Goal: Information Seeking & Learning: Check status

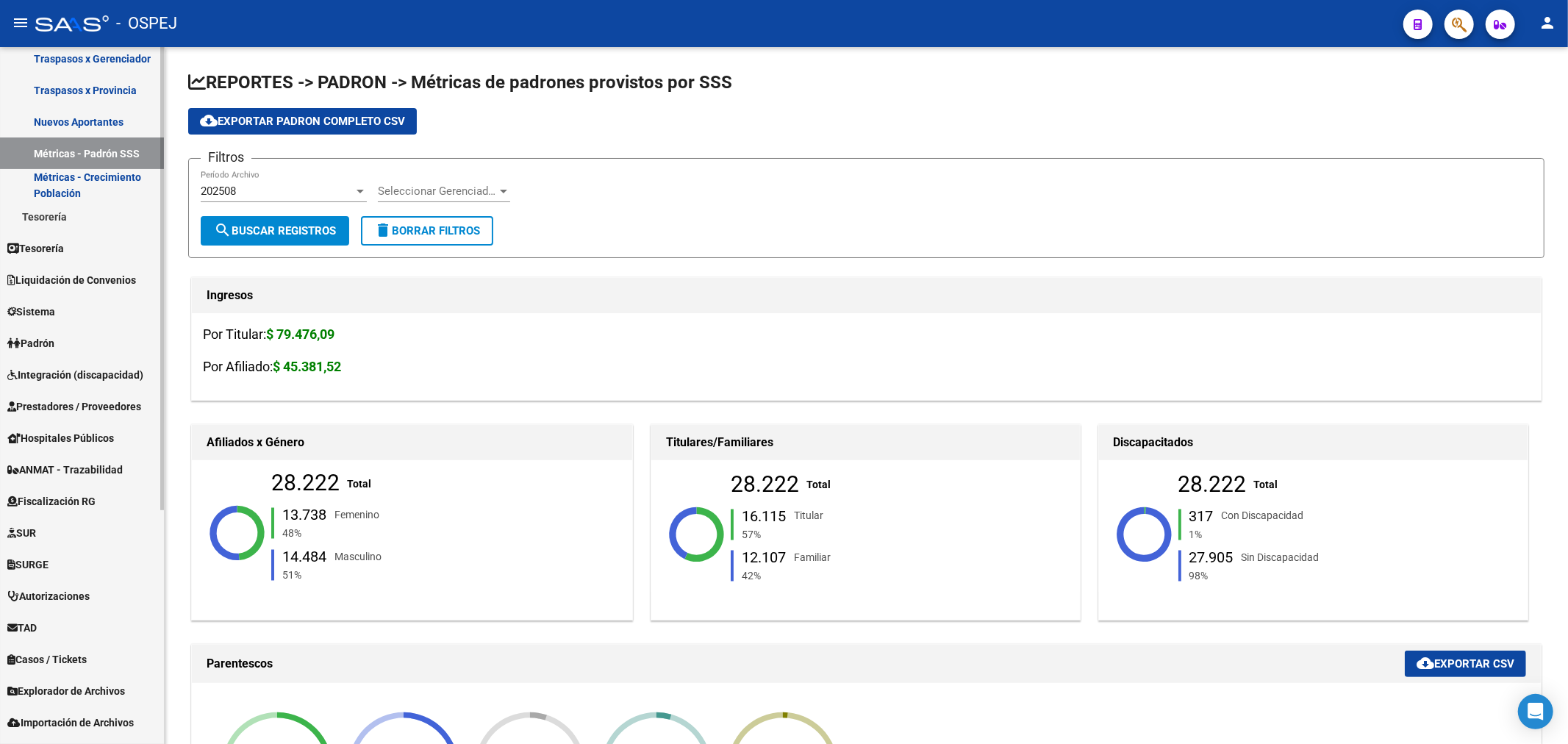
scroll to position [351, 0]
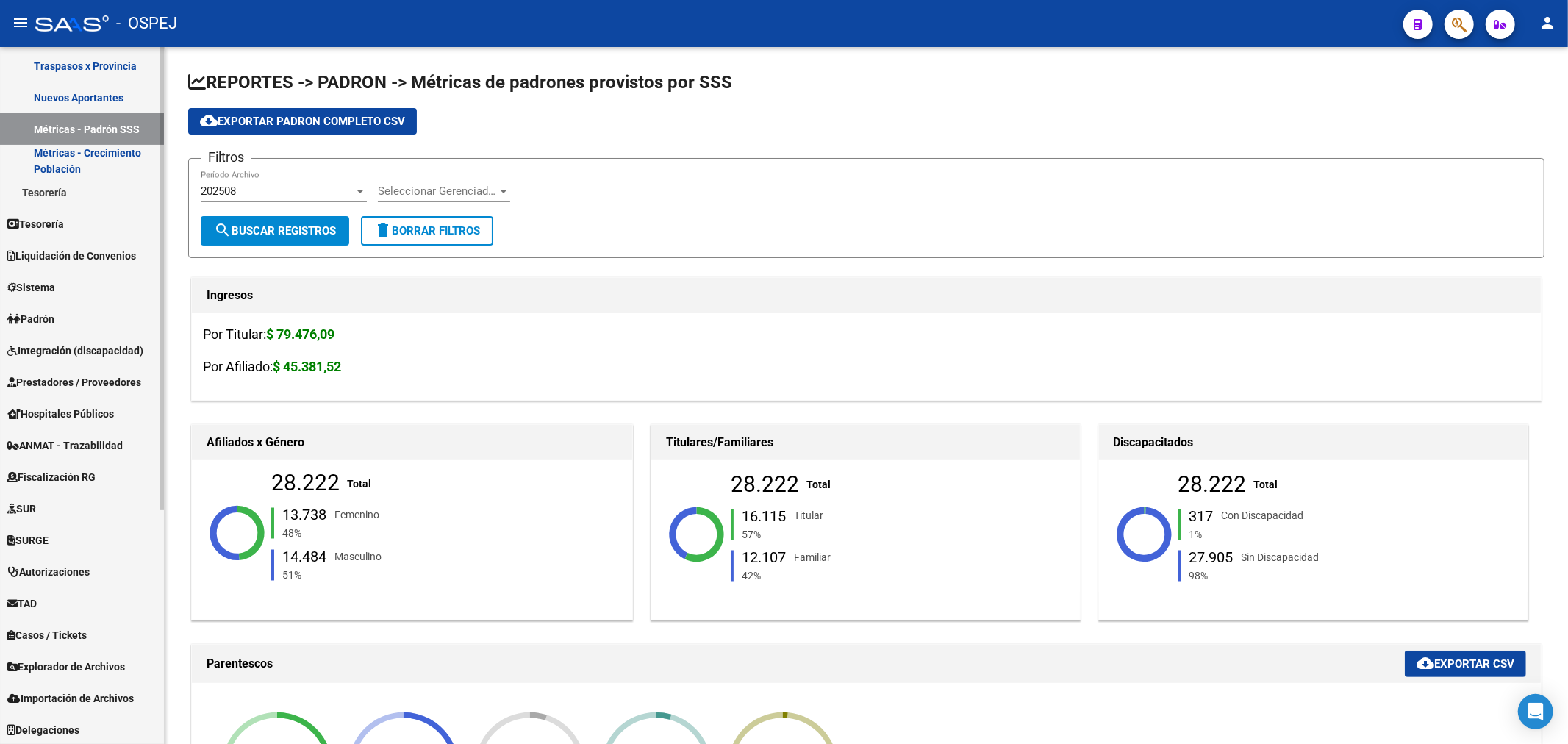
click at [72, 640] on span "Casos / Tickets" at bounding box center [48, 635] width 80 height 17
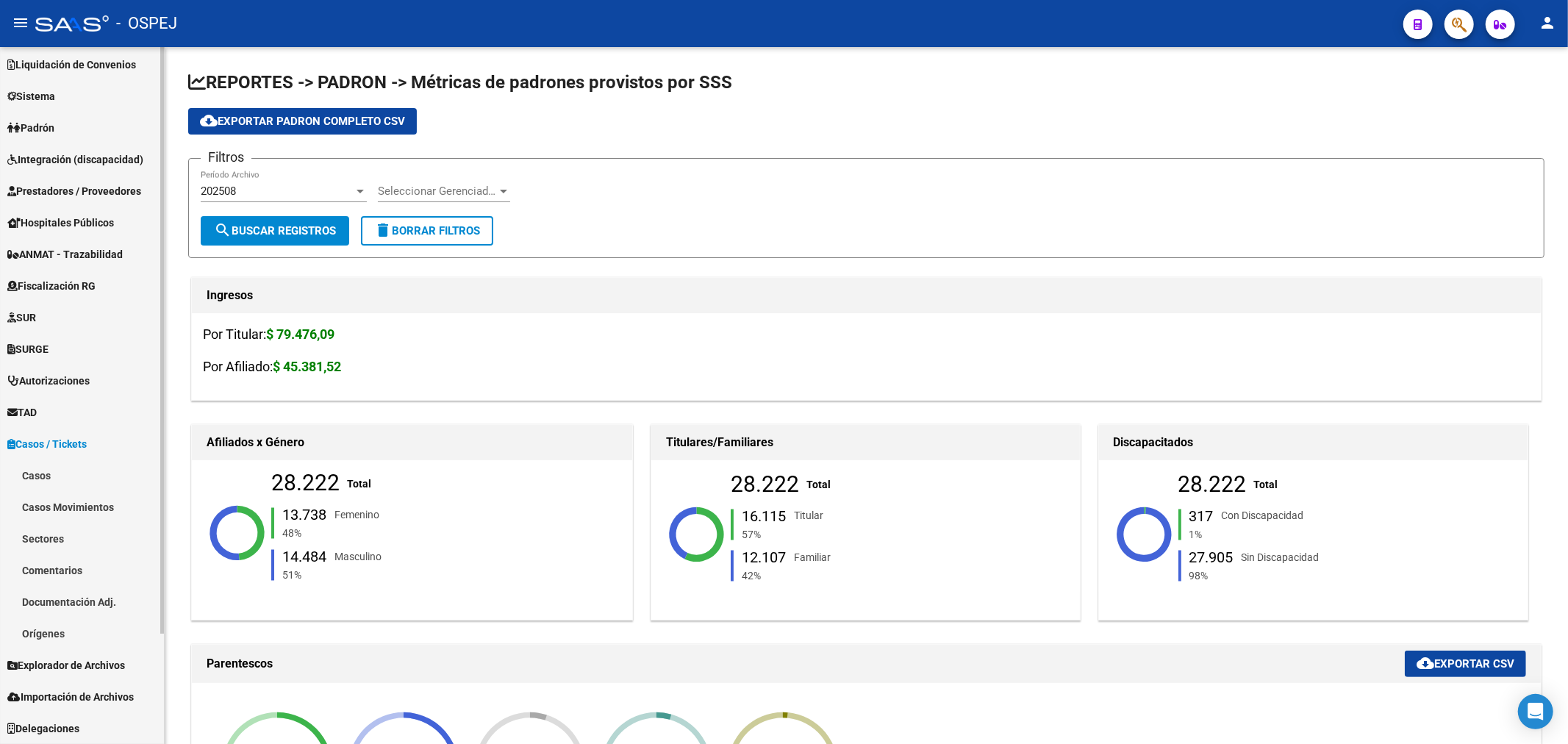
scroll to position [130, 0]
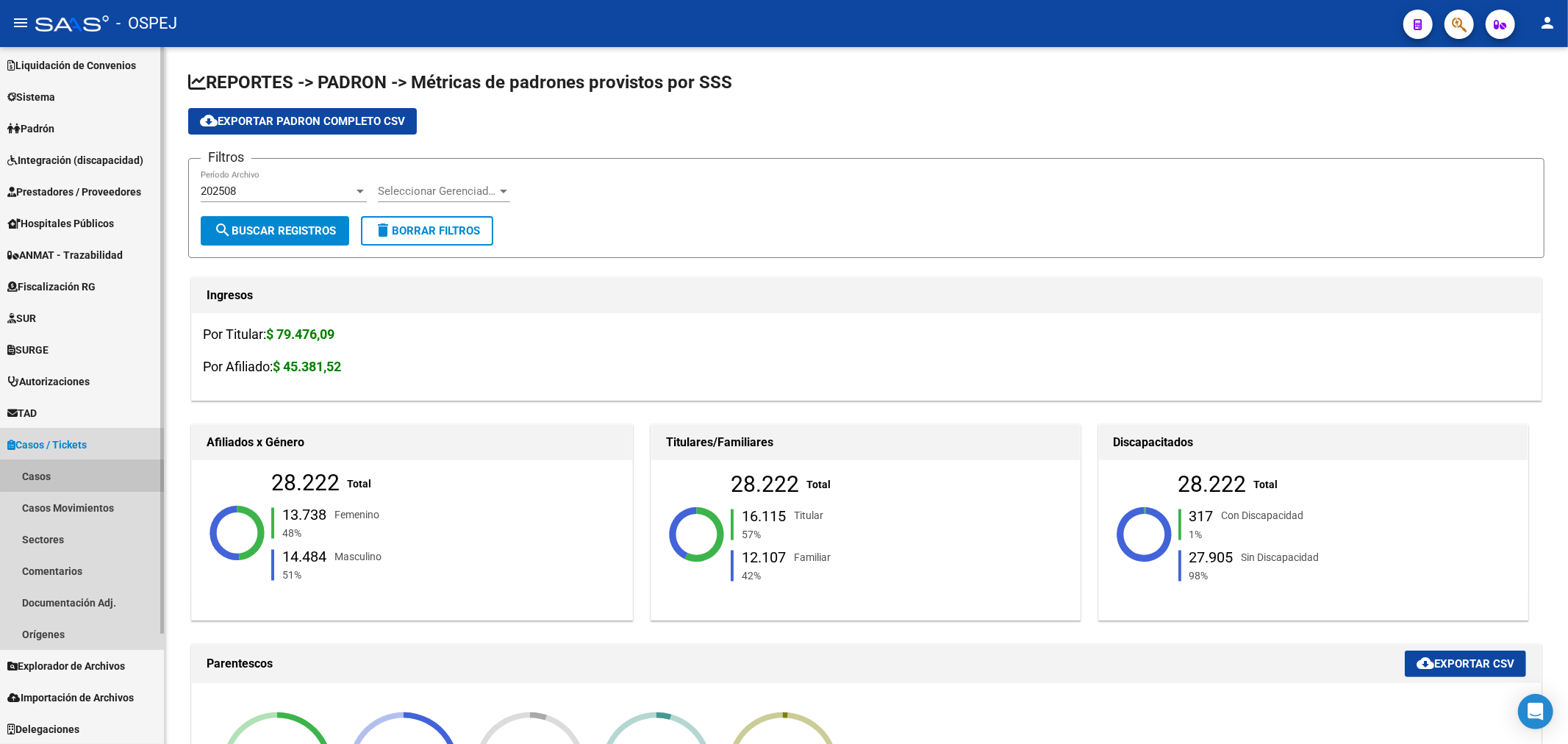
click at [54, 478] on link "Casos" at bounding box center [82, 476] width 164 height 32
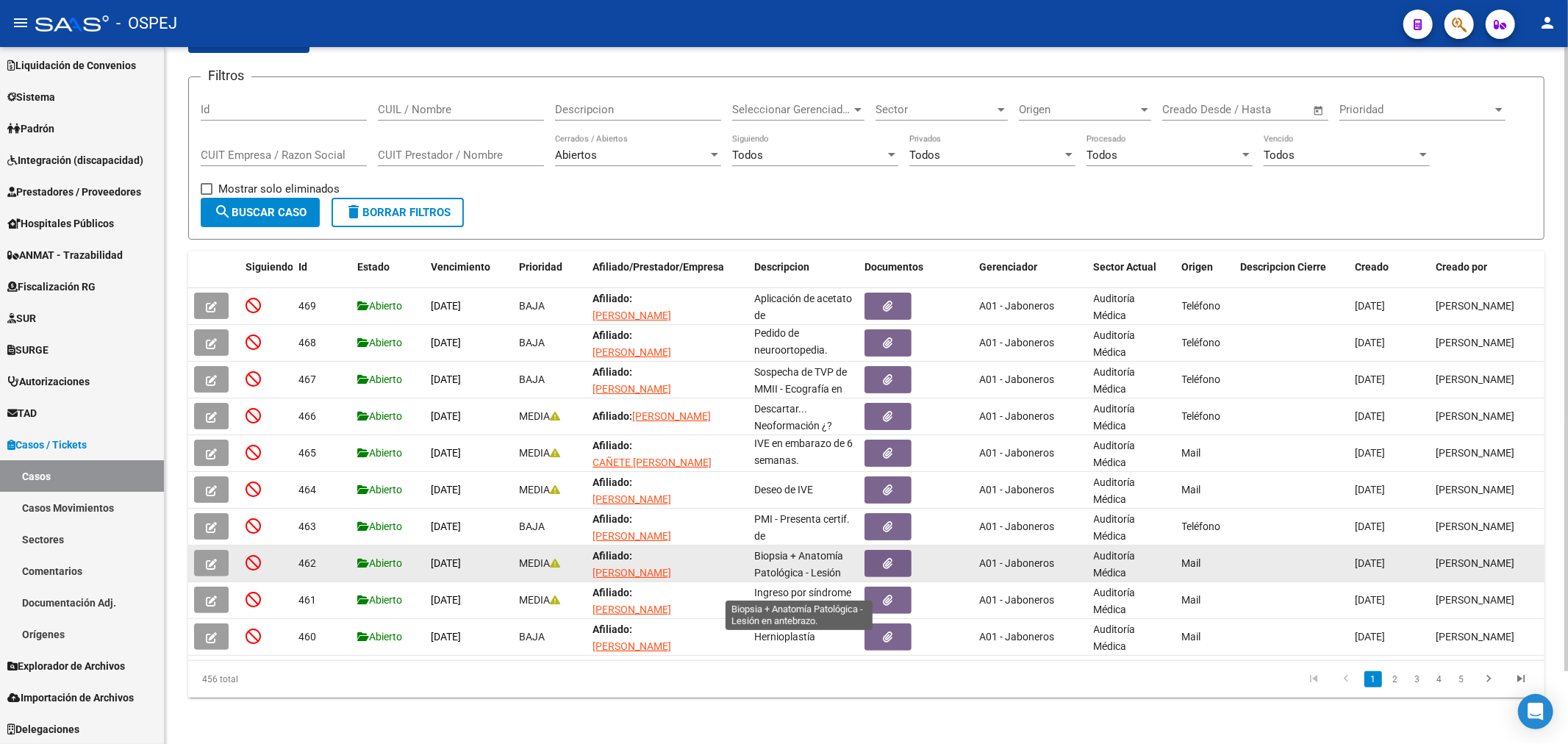
scroll to position [18, 0]
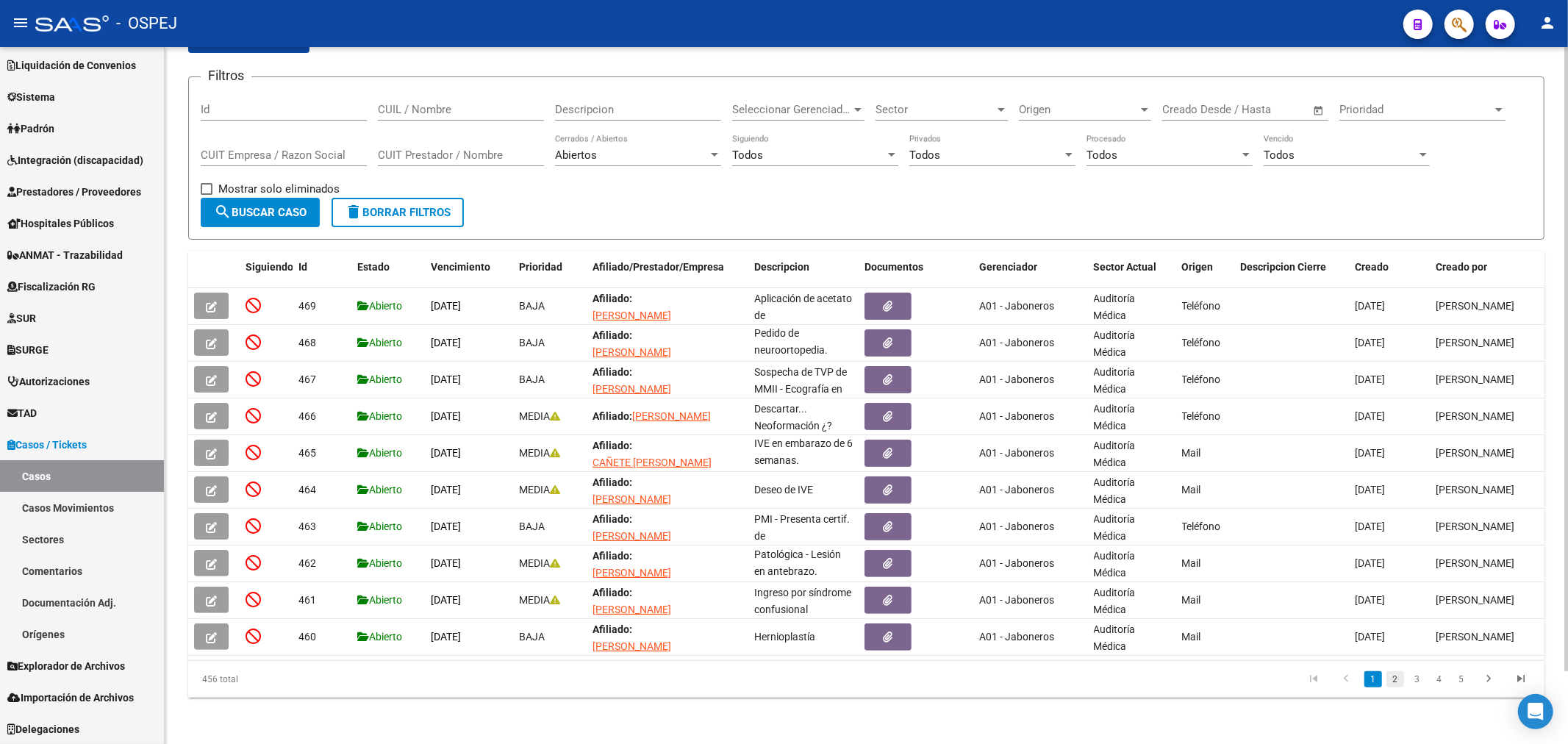
click at [1400, 677] on link "2" at bounding box center [1395, 679] width 17 height 17
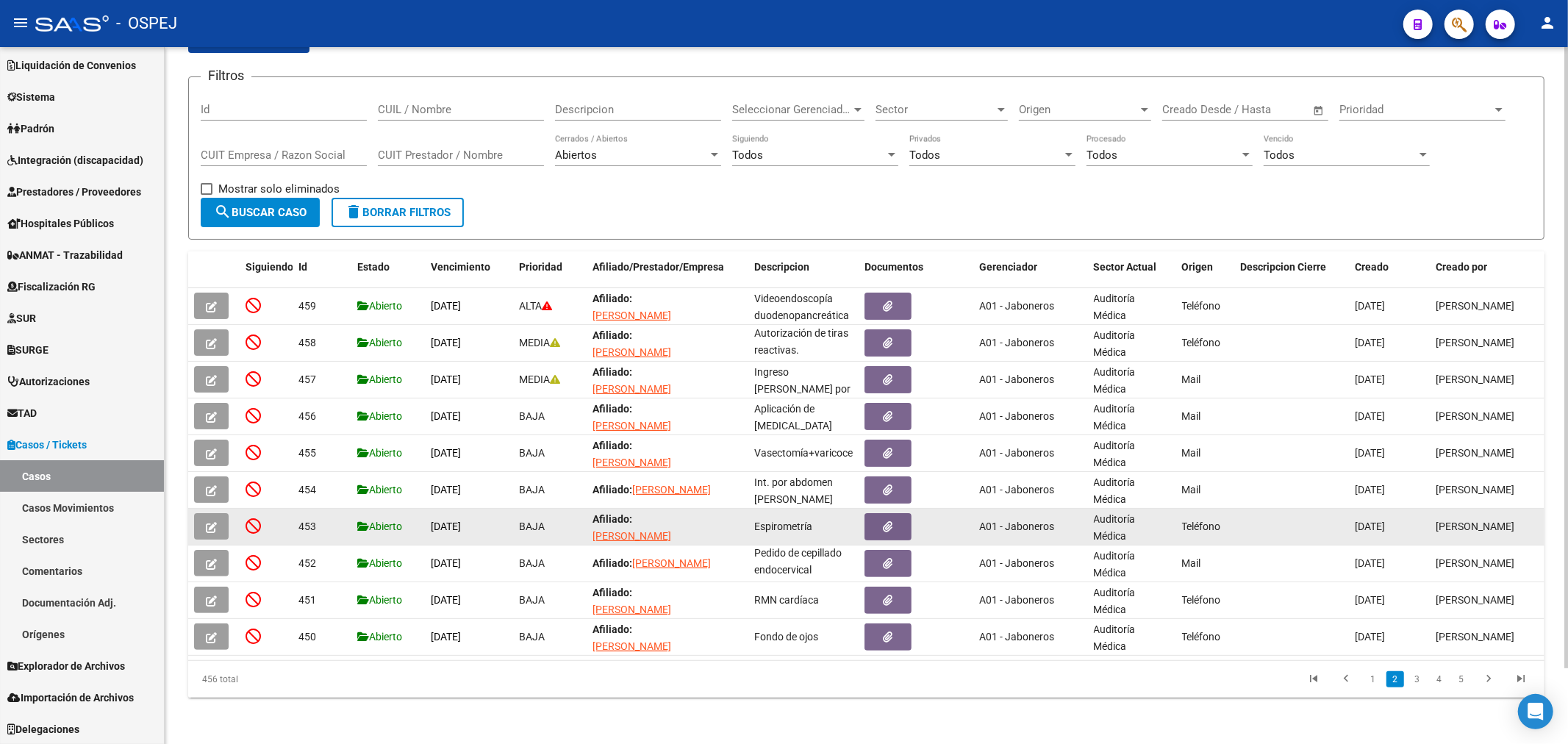
scroll to position [2, 0]
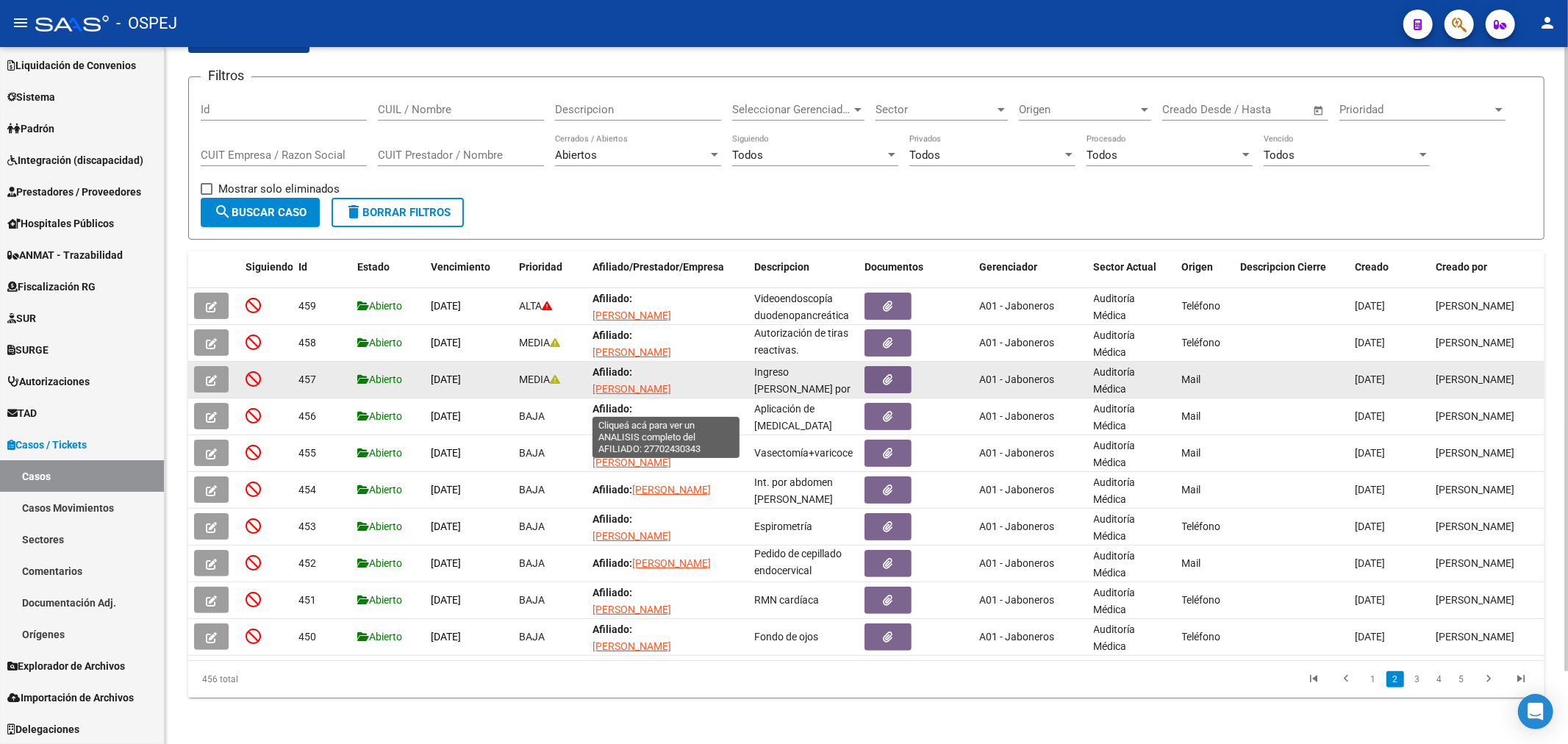
click at [648, 389] on span "[PERSON_NAME] [PERSON_NAME]" at bounding box center [631, 397] width 79 height 29
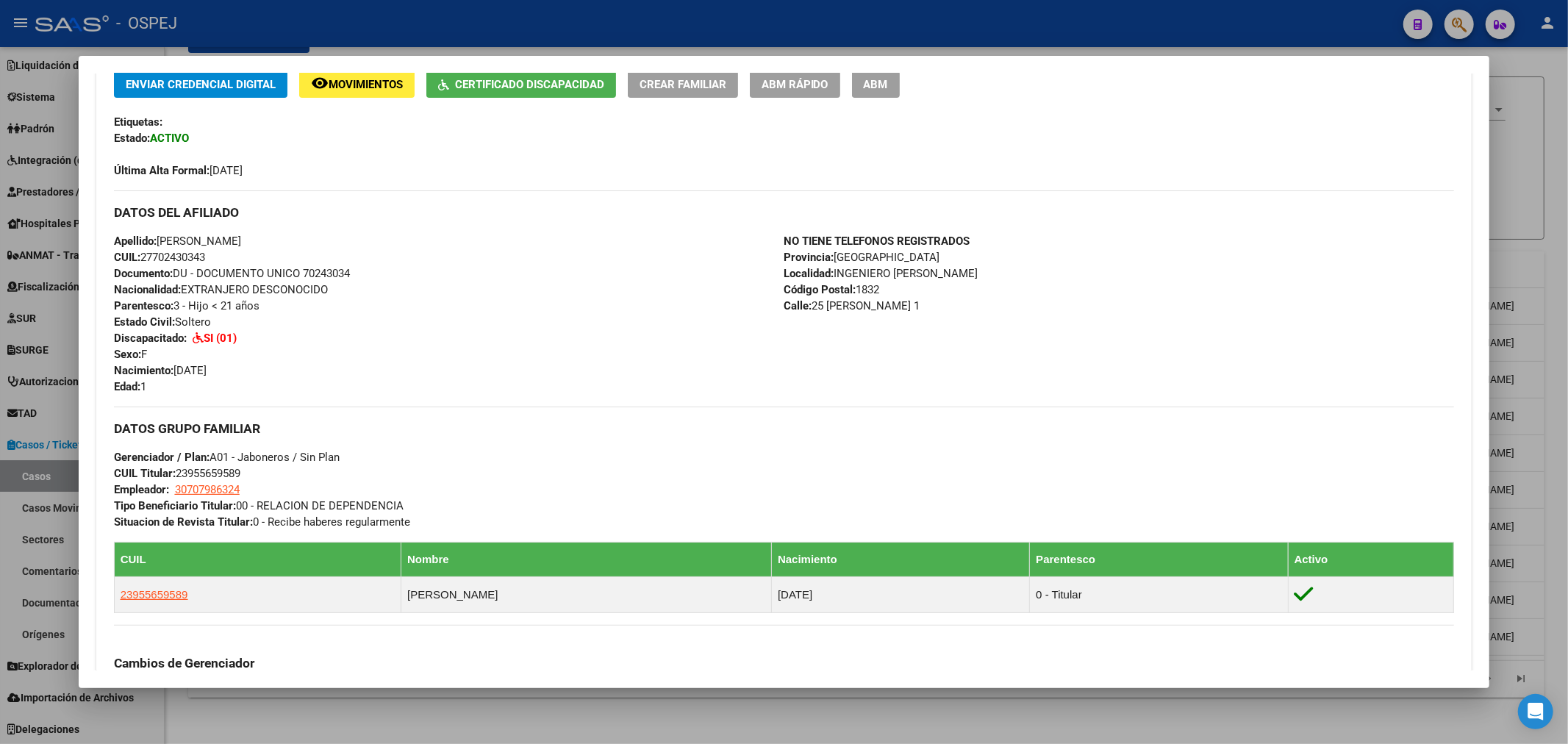
scroll to position [0, 0]
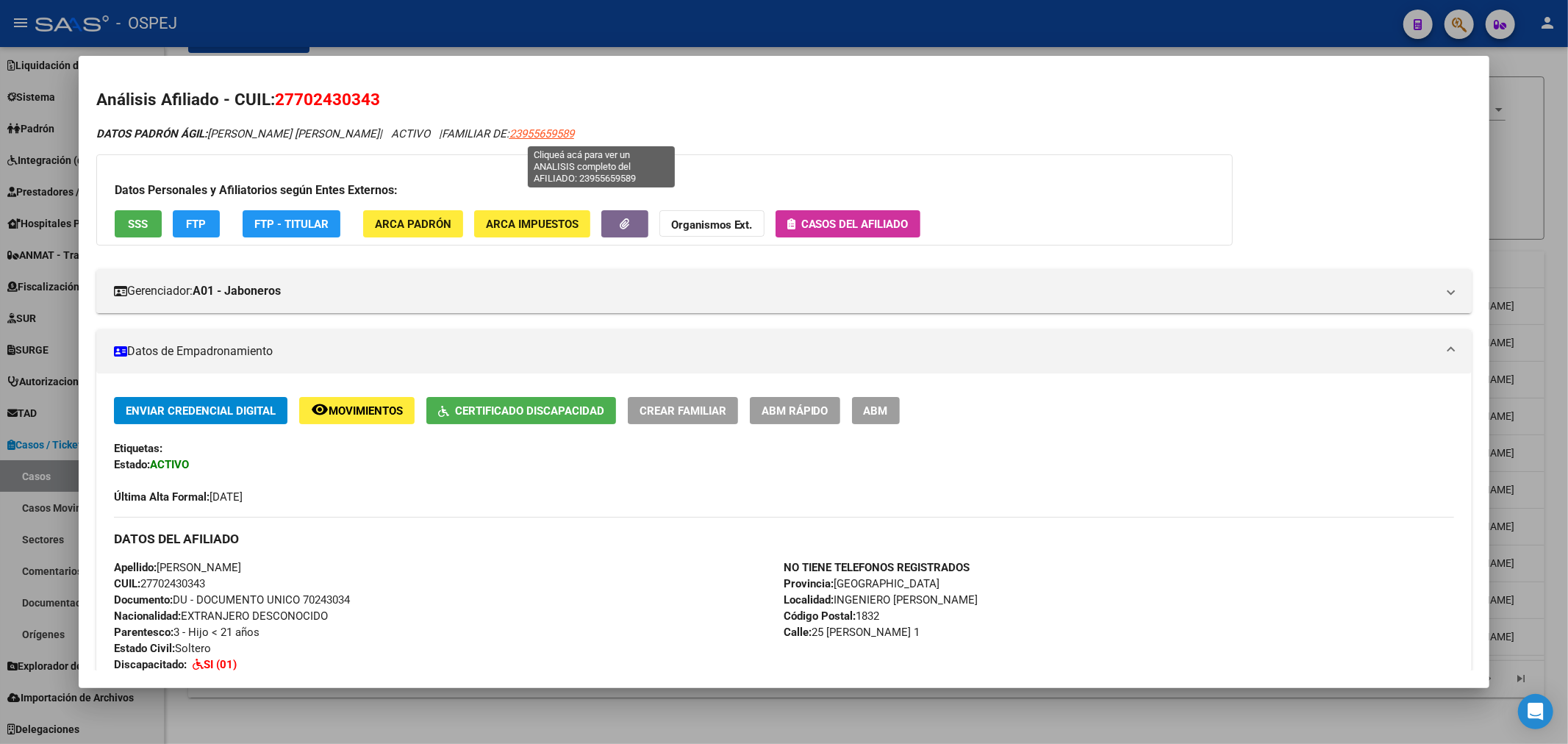
click at [574, 137] on span "23955659589" at bounding box center [542, 134] width 65 height 14
type textarea "23955659589"
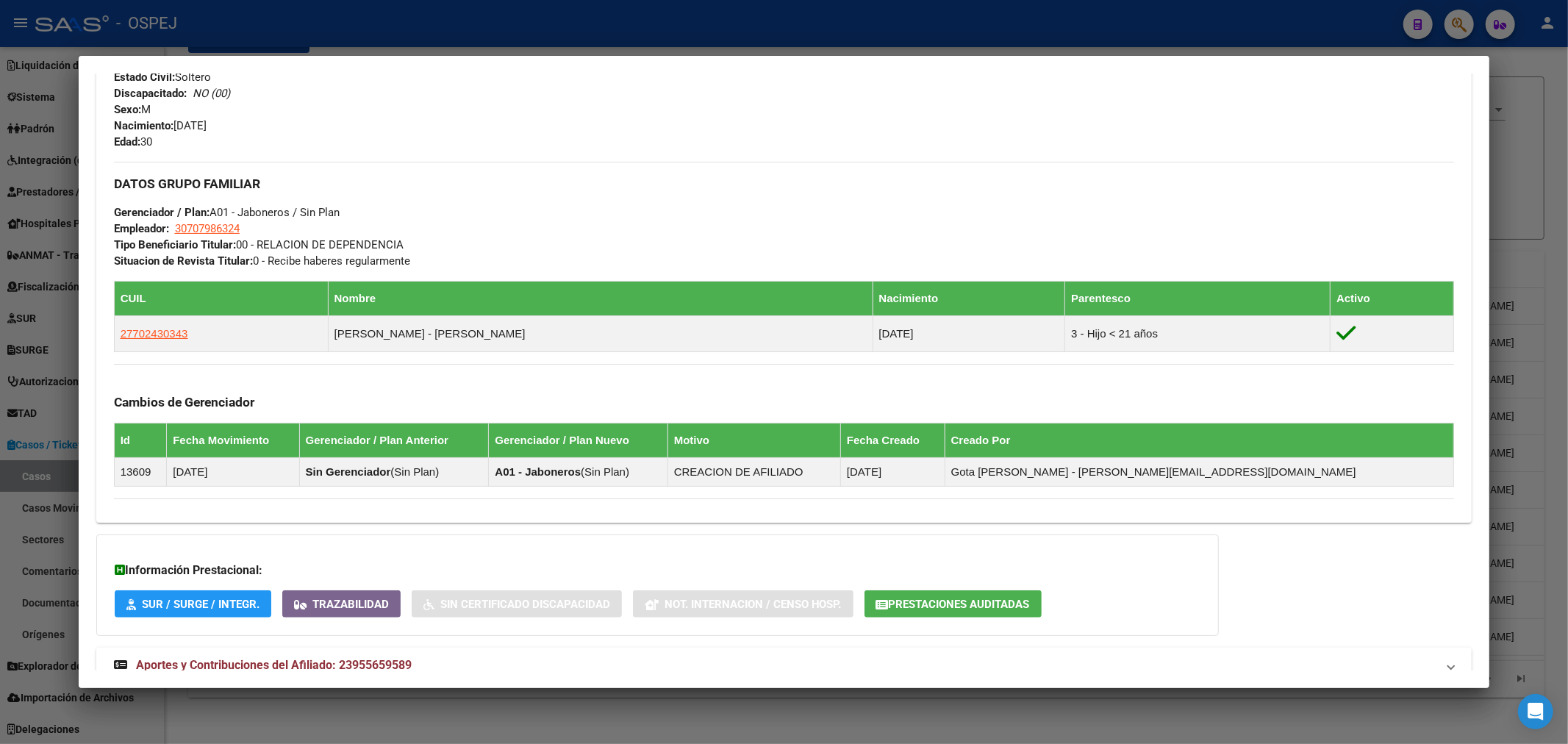
scroll to position [619, 0]
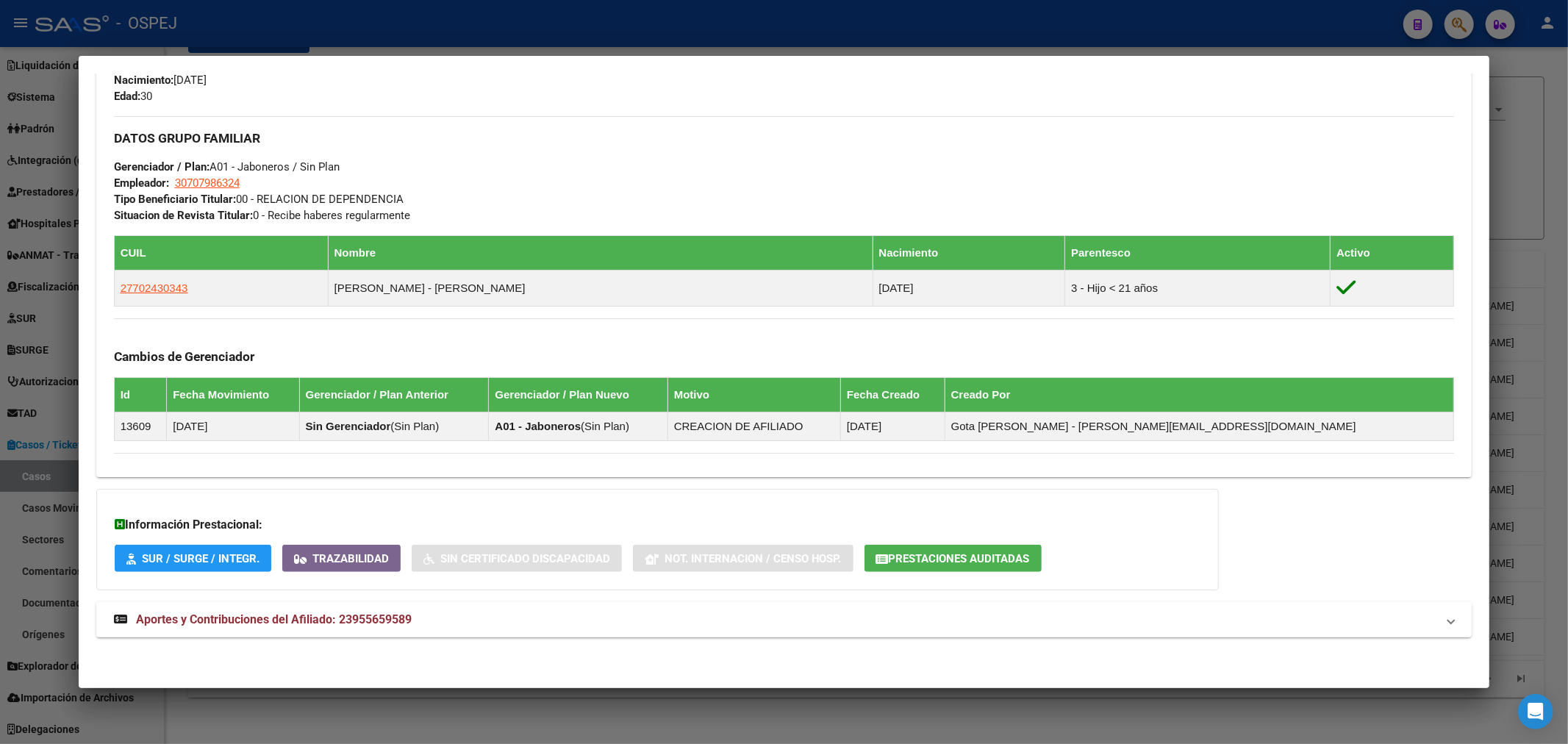
click at [637, 626] on mat-panel-title "Aportes y Contribuciones del Afiliado: 23955659589" at bounding box center [775, 620] width 1323 height 17
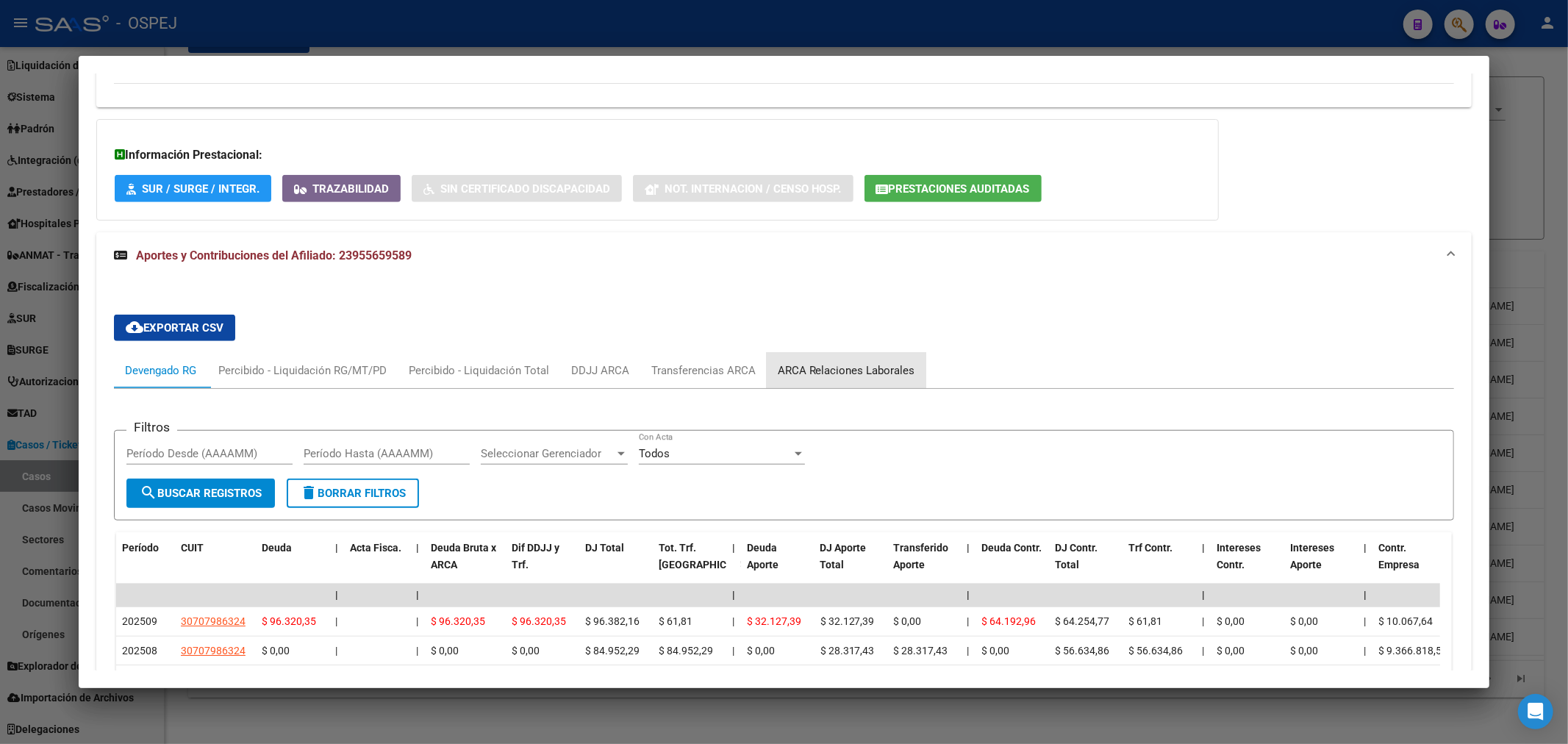
click at [844, 365] on div "ARCA Relaciones Laborales" at bounding box center [847, 370] width 138 height 17
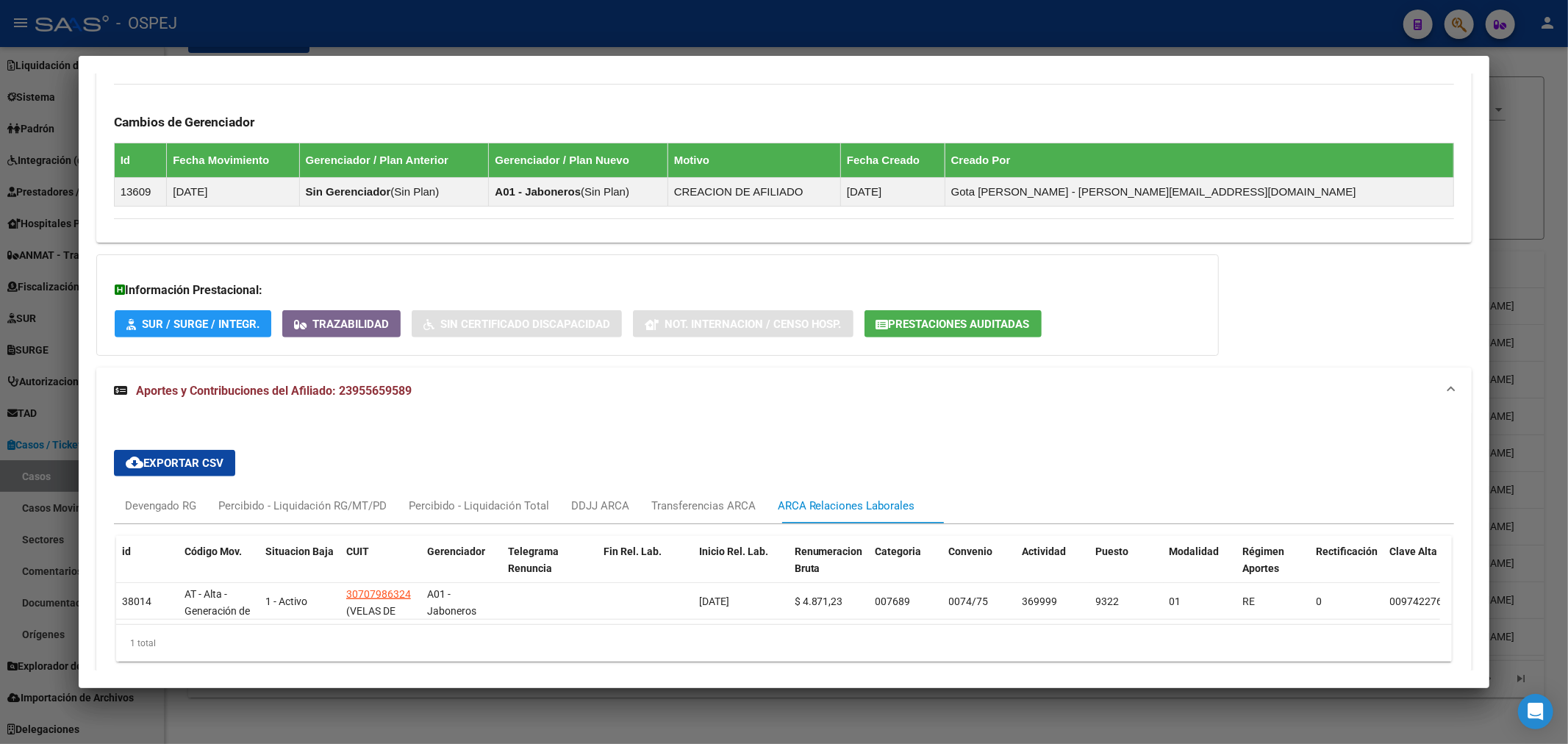
scroll to position [926, 0]
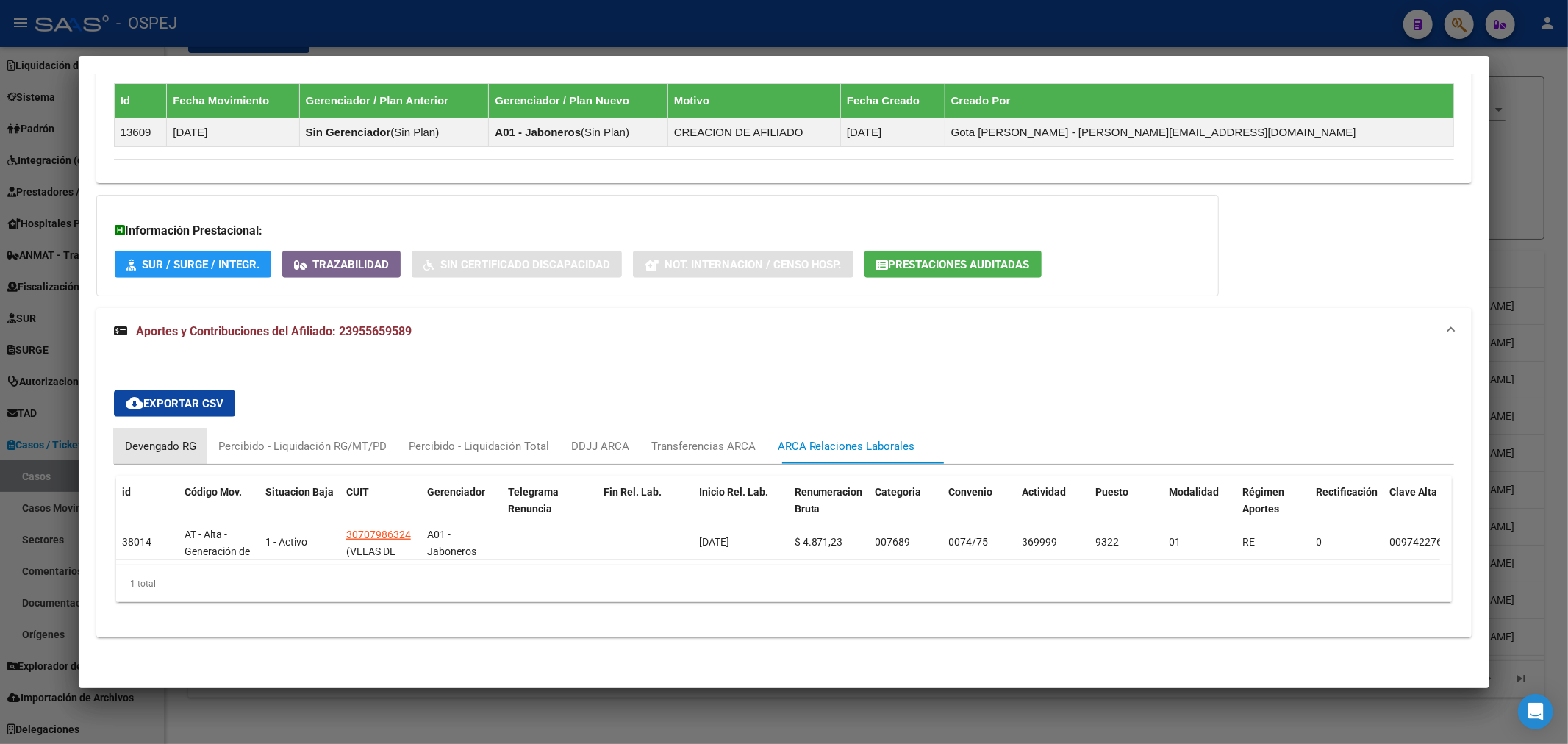
click at [150, 440] on div "Devengado RG" at bounding box center [160, 446] width 71 height 17
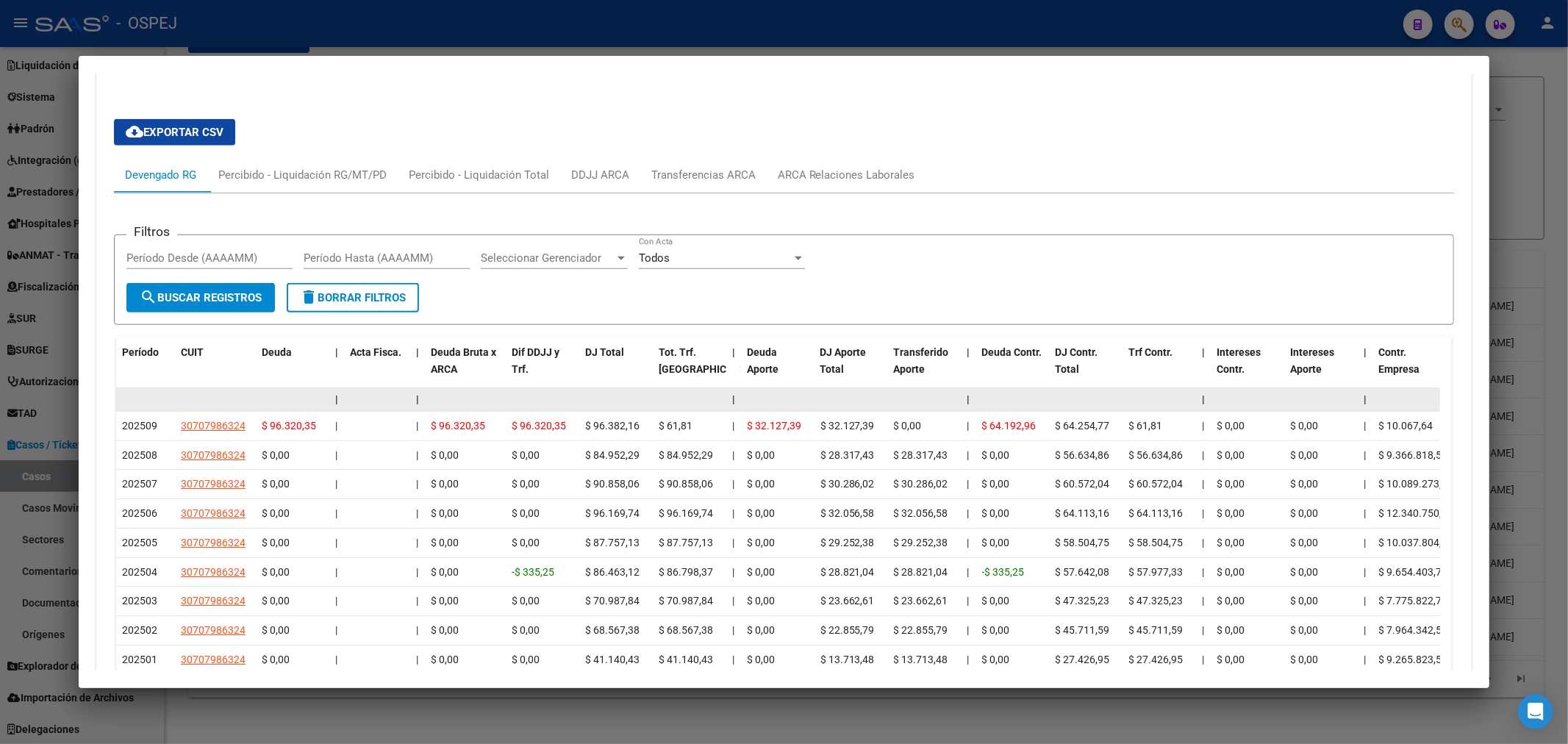
scroll to position [1100, 0]
